Goal: Find specific page/section: Find specific page/section

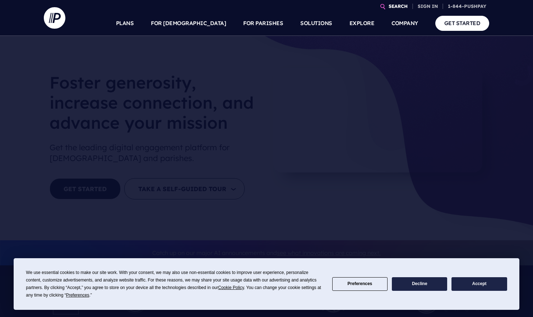
click at [393, 5] on link "SEARCH" at bounding box center [397, 6] width 25 height 13
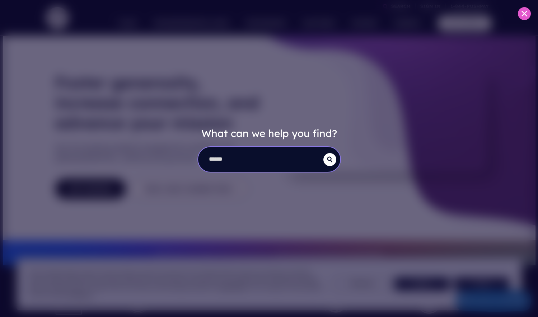
click at [216, 158] on input "search" at bounding box center [260, 159] width 125 height 25
type input "**********"
click at [323, 153] on button "submit" at bounding box center [329, 159] width 13 height 13
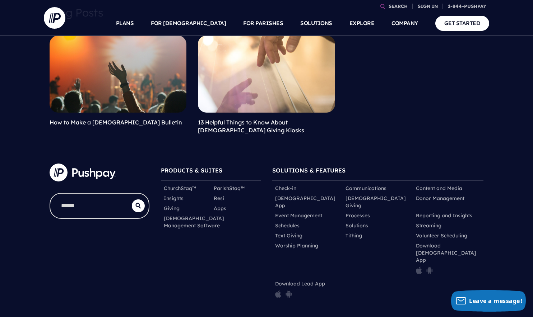
scroll to position [108, 0]
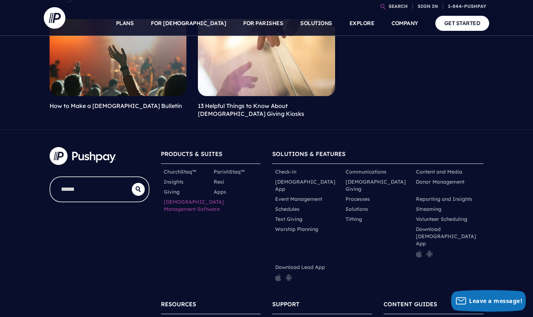
click at [181, 203] on link "[DEMOGRAPHIC_DATA] Management Software" at bounding box center [194, 205] width 60 height 14
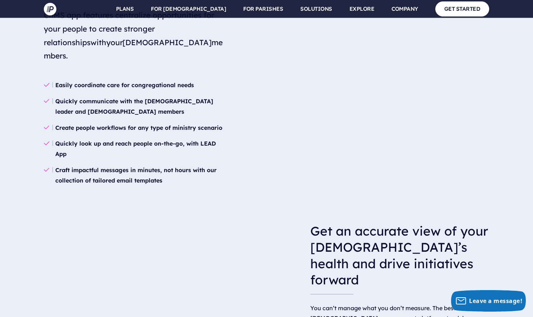
scroll to position [1113, 0]
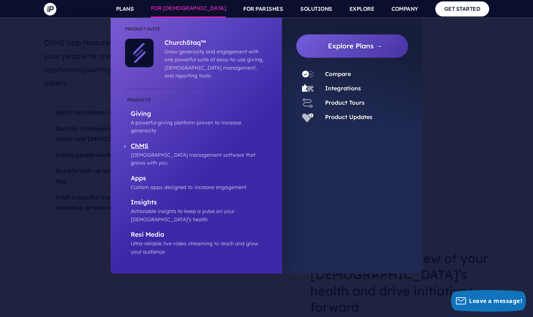
click at [144, 142] on p "ChMS" at bounding box center [199, 146] width 137 height 9
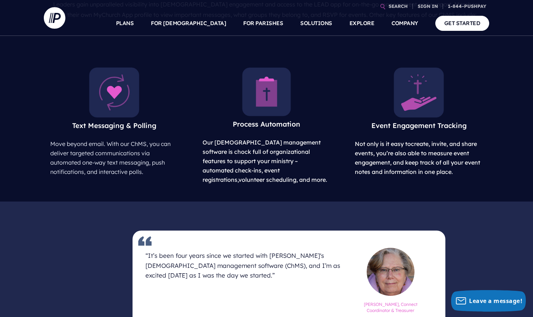
scroll to position [359, 0]
